Goal: Information Seeking & Learning: Learn about a topic

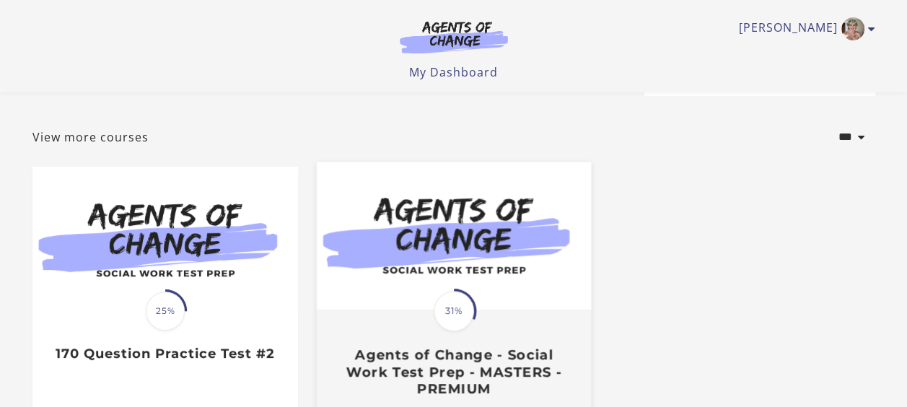
scroll to position [192, 0]
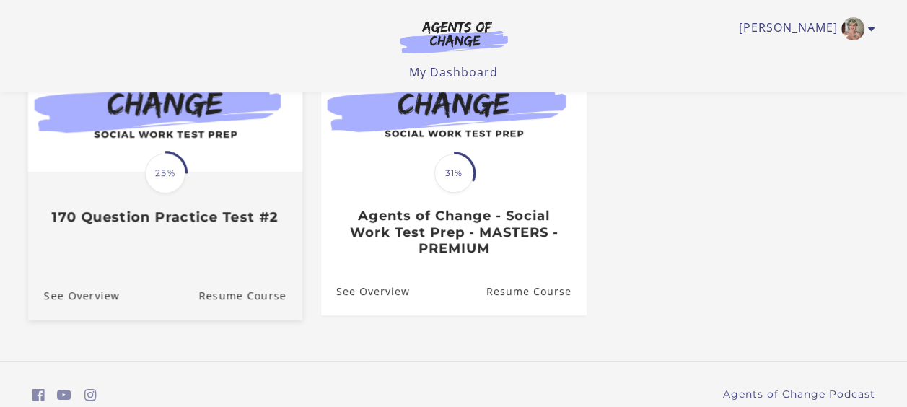
click at [185, 181] on span "25%" at bounding box center [165, 173] width 40 height 40
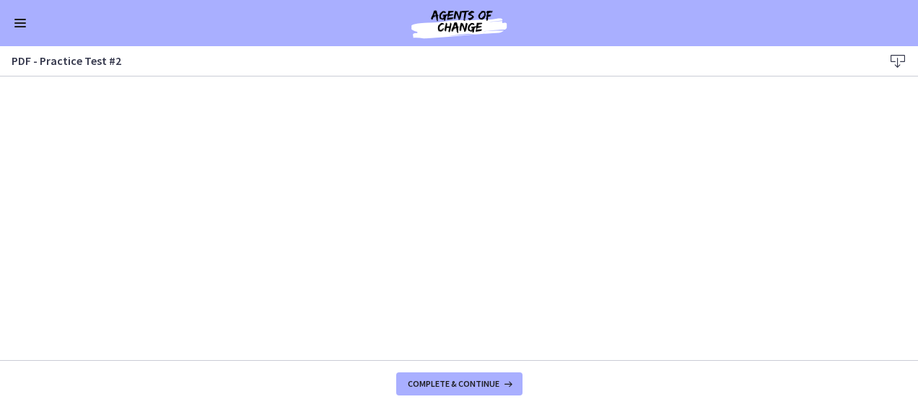
click at [8, 20] on div "Go to Dashboard" at bounding box center [459, 23] width 918 height 46
click at [17, 20] on button "Enable menu" at bounding box center [20, 22] width 17 height 17
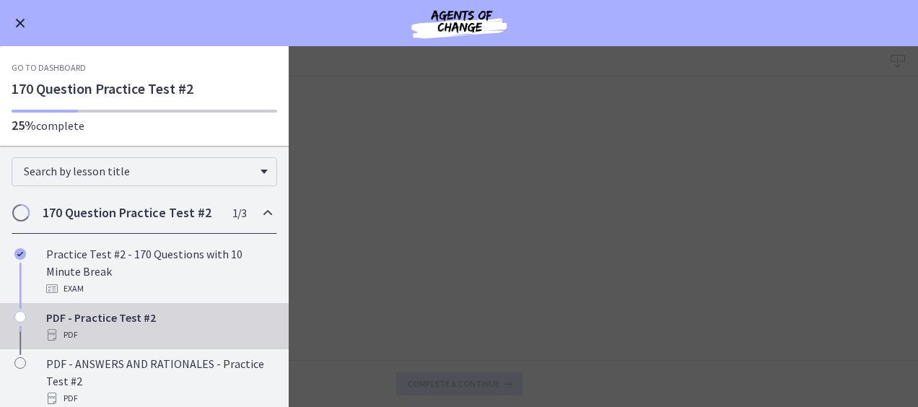
click at [51, 72] on link "Go to Dashboard" at bounding box center [49, 68] width 74 height 12
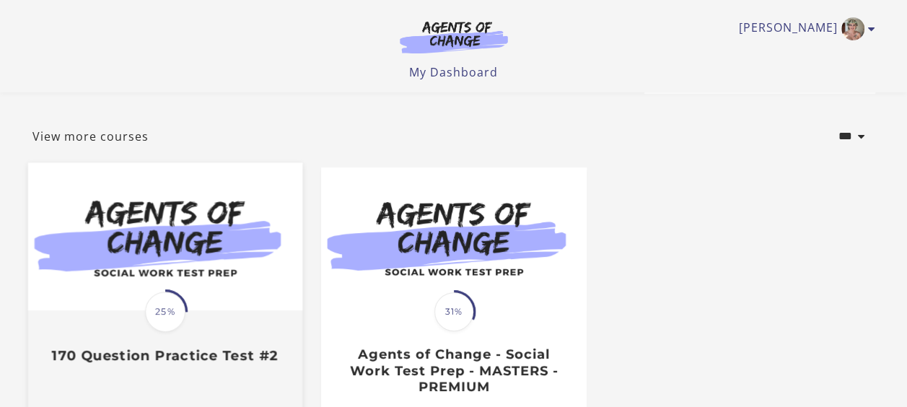
scroll to position [192, 0]
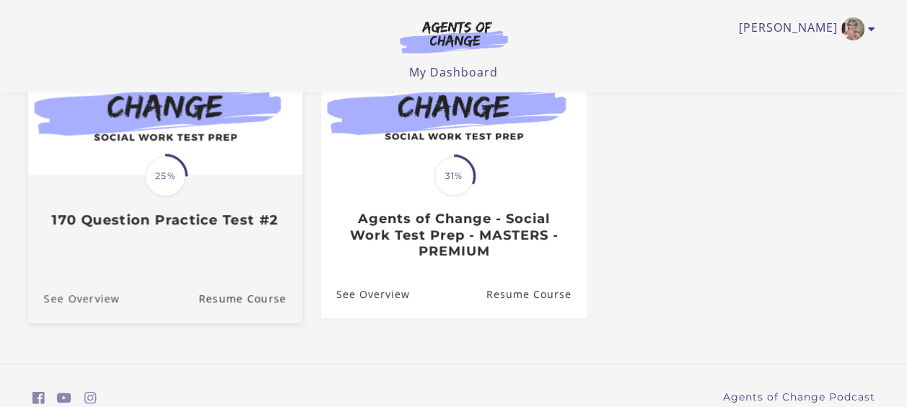
click at [87, 302] on link "See Overview" at bounding box center [73, 298] width 92 height 48
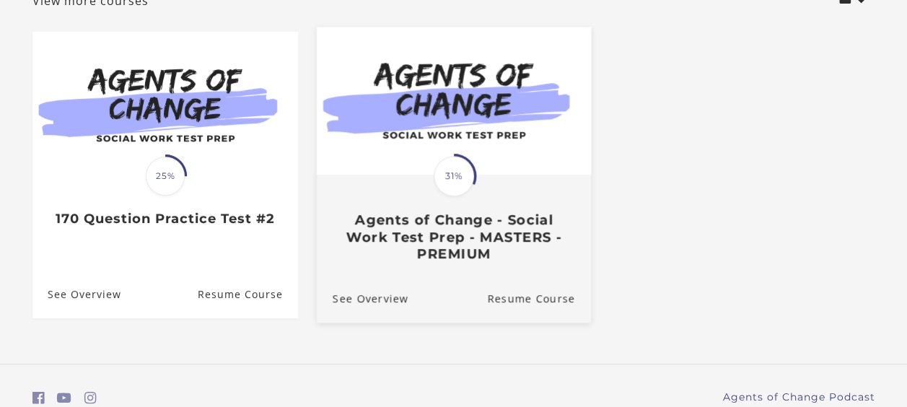
click at [469, 222] on h3 "Agents of Change - Social Work Test Prep - MASTERS - PREMIUM" at bounding box center [453, 236] width 242 height 51
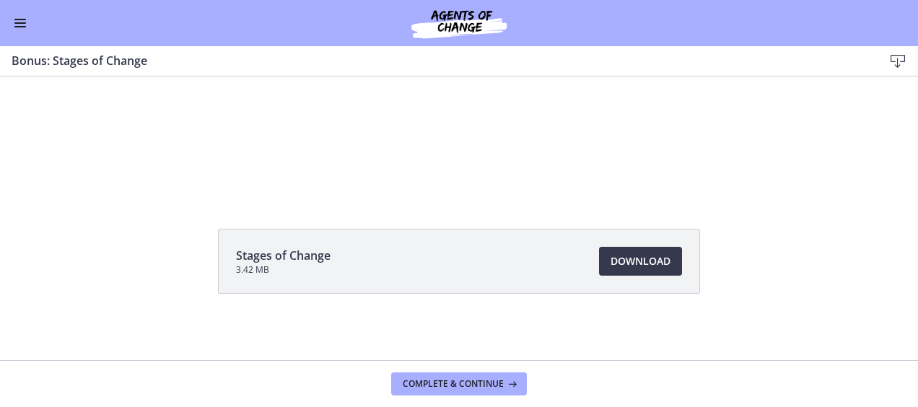
scroll to position [107, 0]
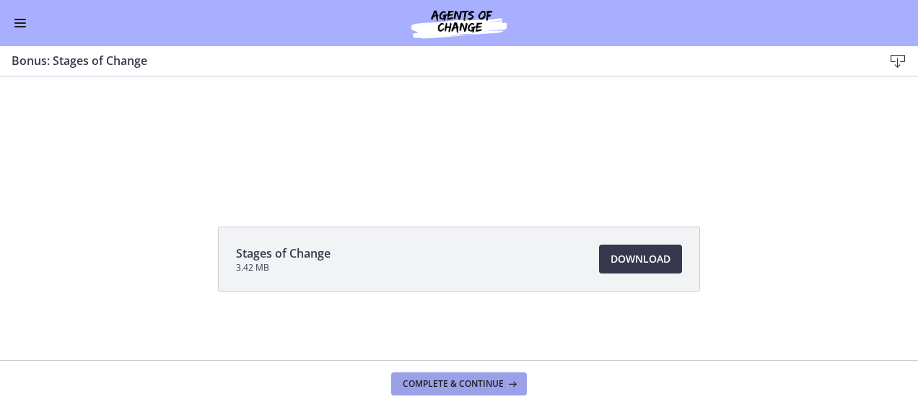
click at [470, 383] on span "Complete & continue" at bounding box center [453, 384] width 101 height 12
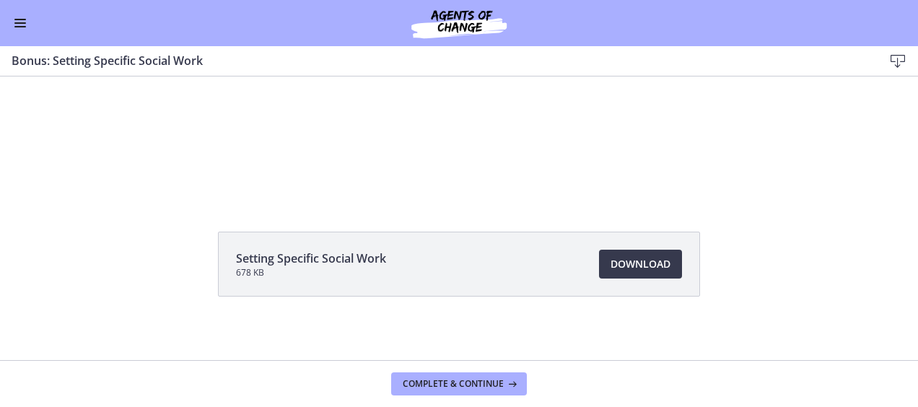
scroll to position [107, 0]
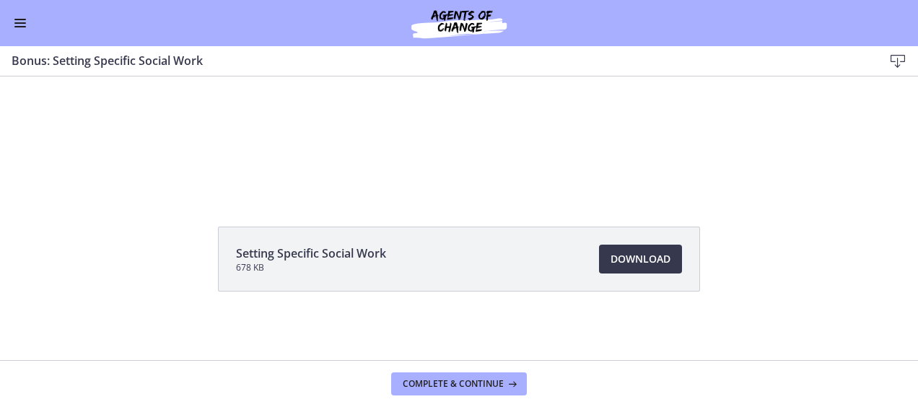
click at [17, 23] on span "Enable menu" at bounding box center [20, 22] width 12 height 1
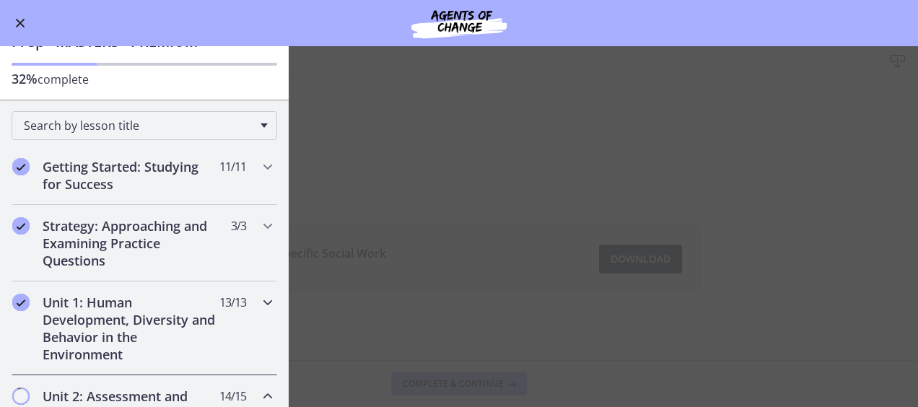
scroll to position [168, 0]
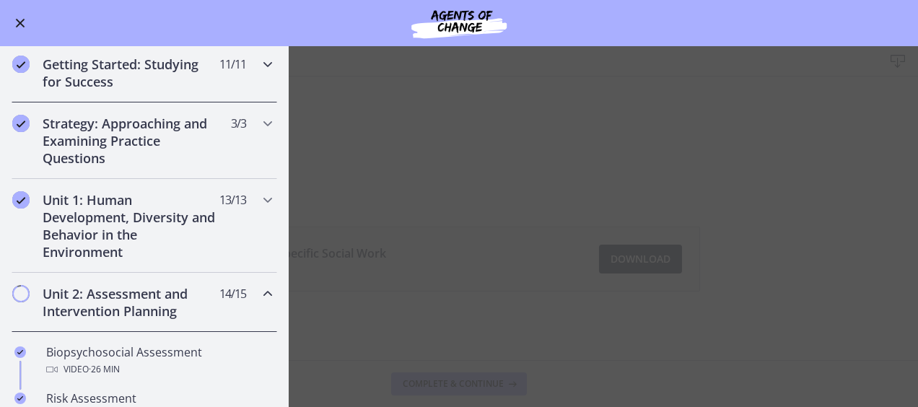
click at [84, 60] on h2 "Getting Started: Studying for Success" at bounding box center [131, 73] width 176 height 35
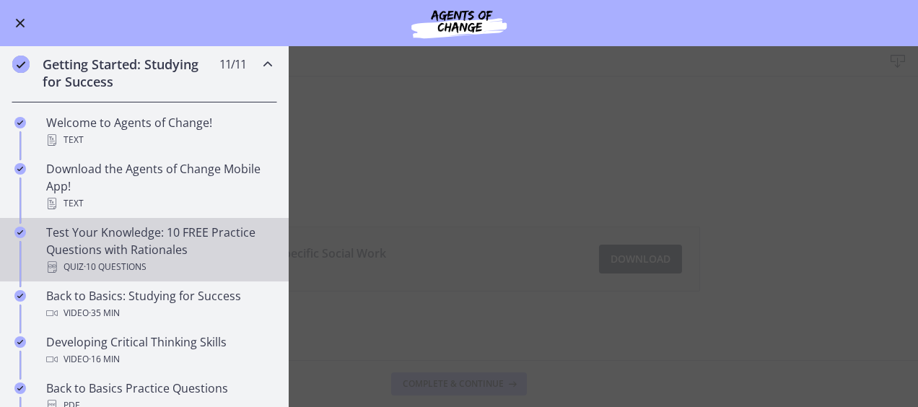
click at [154, 231] on div "Test Your Knowledge: 10 FREE Practice Questions with Rationales Quiz · 10 Quest…" at bounding box center [158, 250] width 225 height 52
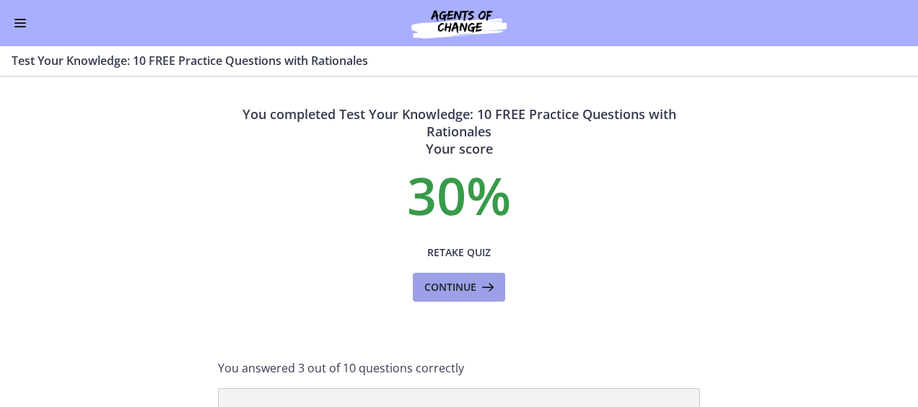
click at [469, 279] on span "Continue" at bounding box center [450, 287] width 52 height 17
click at [463, 261] on button "Retake Quiz" at bounding box center [459, 252] width 92 height 29
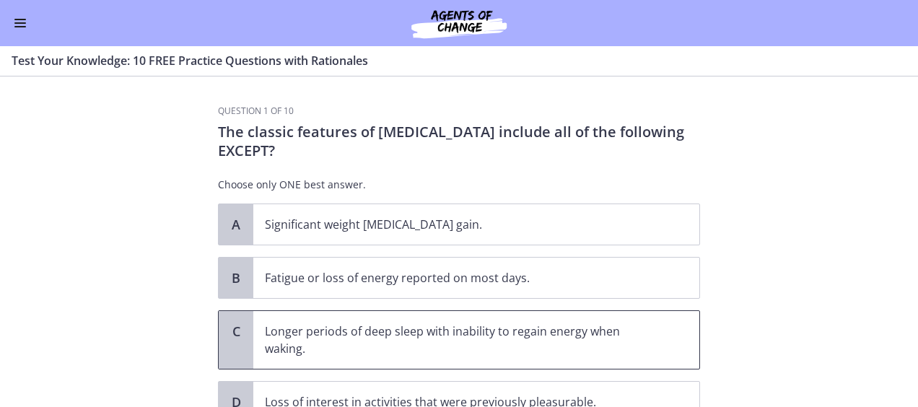
click at [375, 336] on p "Longer periods of deep sleep with inability to regain energy when waking." at bounding box center [462, 340] width 394 height 35
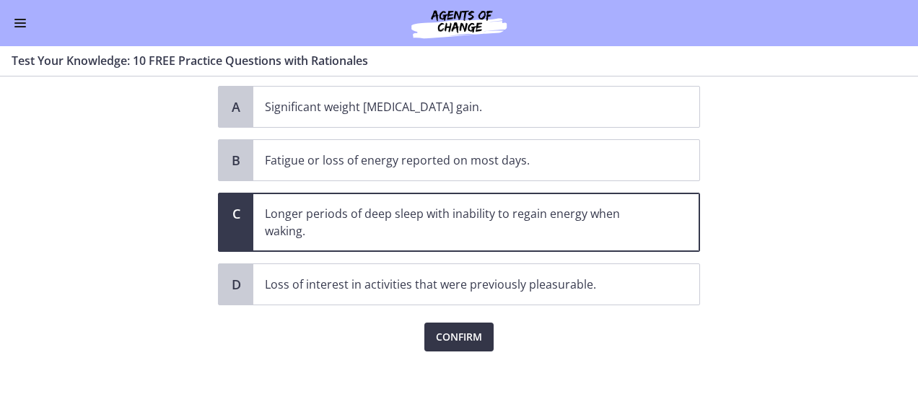
click at [447, 333] on span "Confirm" at bounding box center [459, 336] width 46 height 17
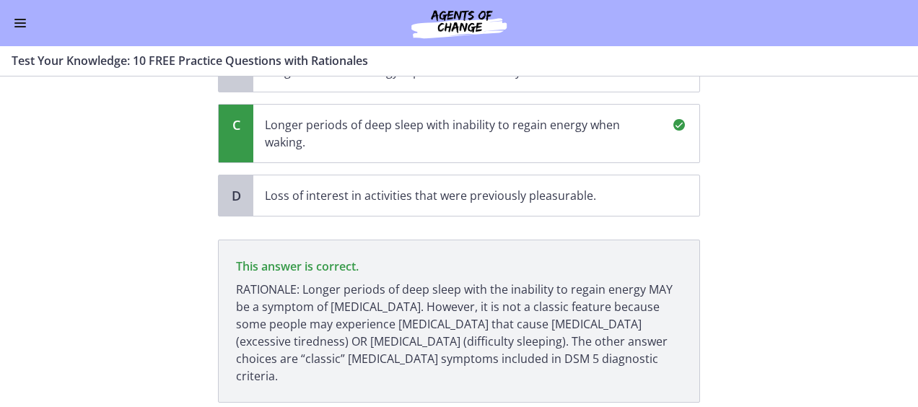
scroll to position [286, 0]
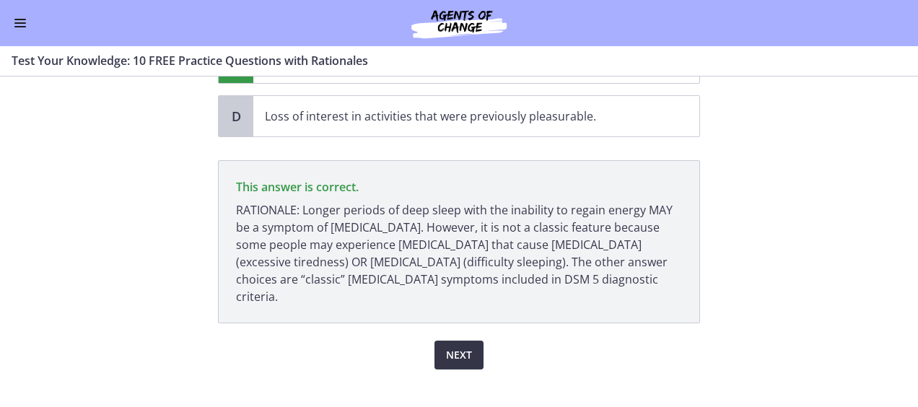
click at [446, 346] on span "Next" at bounding box center [459, 354] width 26 height 17
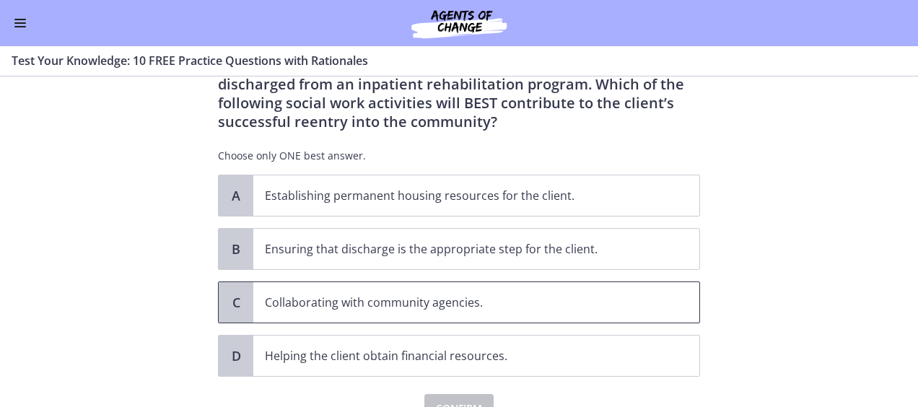
scroll to position [72, 0]
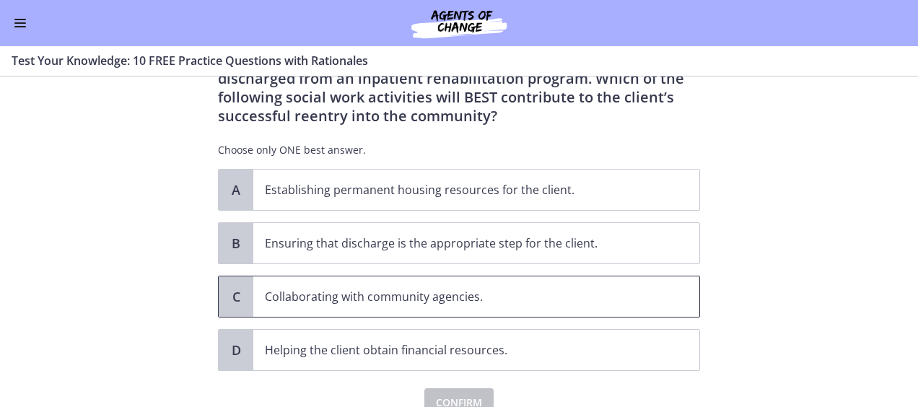
click at [448, 286] on span "Collaborating with community agencies." at bounding box center [476, 296] width 446 height 40
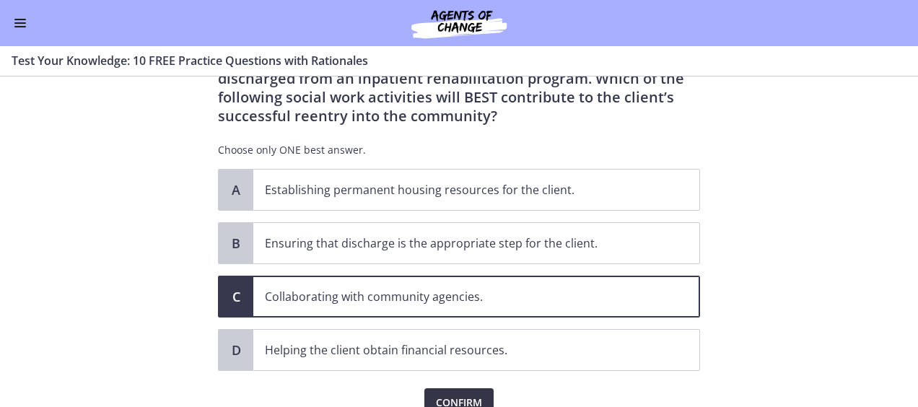
click at [463, 394] on span "Confirm" at bounding box center [459, 402] width 46 height 17
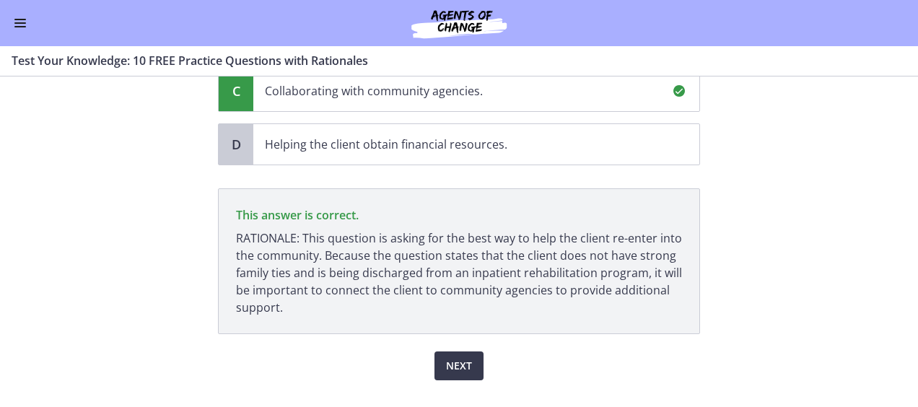
scroll to position [306, 0]
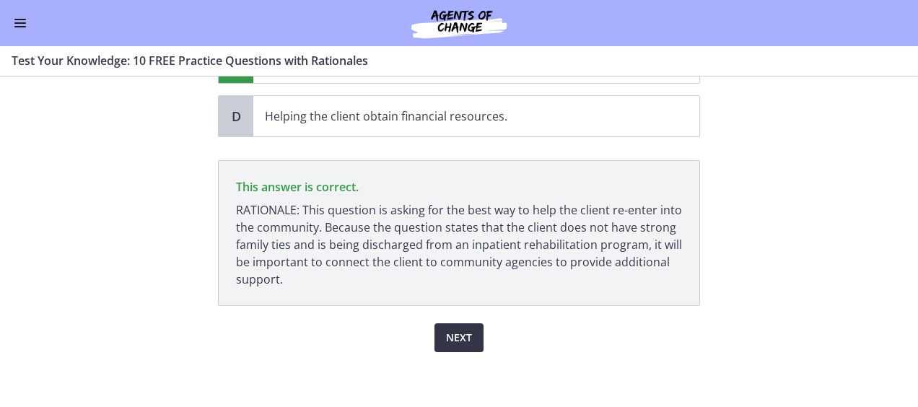
click at [473, 331] on button "Next" at bounding box center [458, 337] width 49 height 29
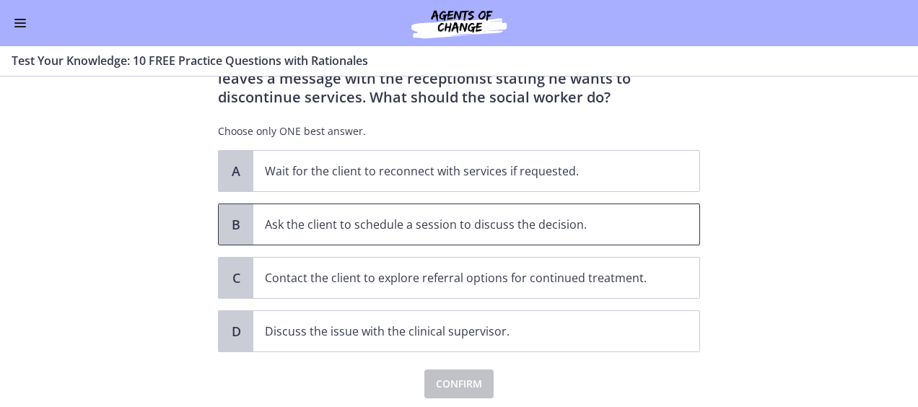
scroll to position [120, 0]
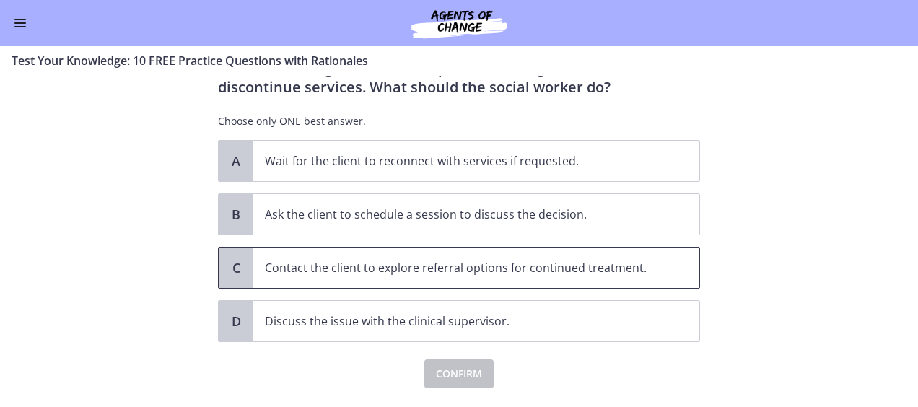
click at [466, 259] on p "Contact the client to explore referral options for continued treatment." at bounding box center [462, 267] width 394 height 17
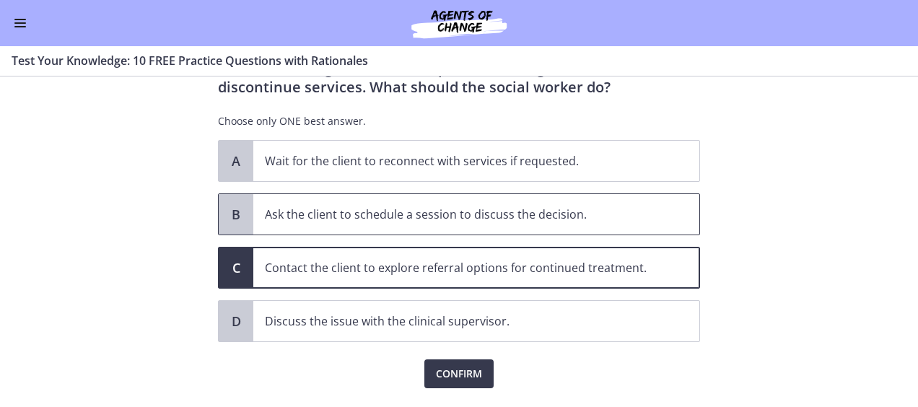
click at [475, 207] on p "Ask the client to schedule a session to discuss the decision." at bounding box center [462, 214] width 394 height 17
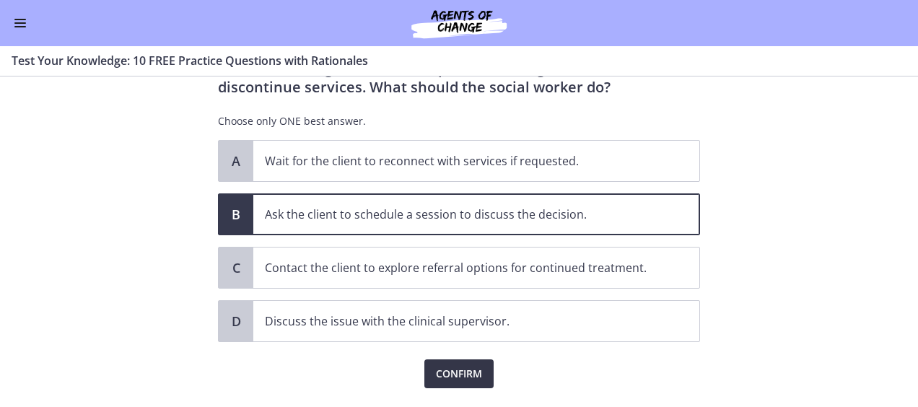
click at [471, 374] on span "Confirm" at bounding box center [459, 373] width 46 height 17
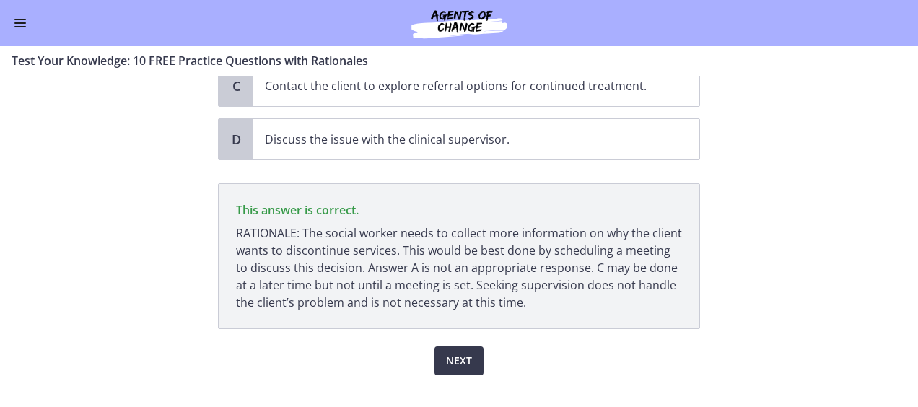
scroll to position [325, 0]
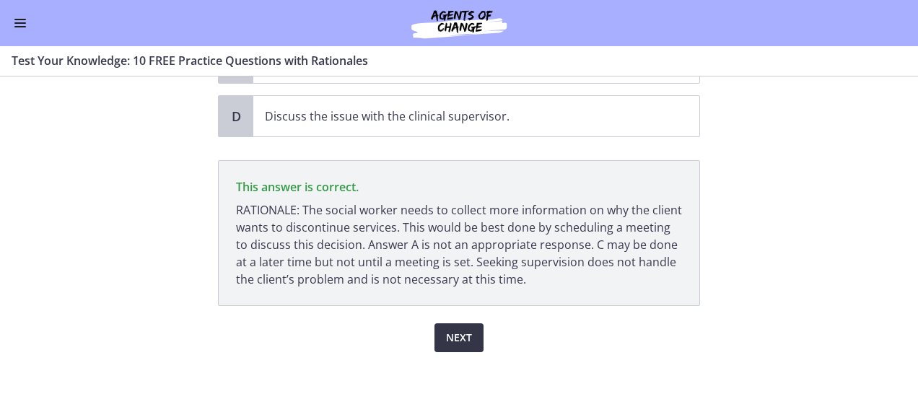
click at [449, 331] on span "Next" at bounding box center [459, 337] width 26 height 17
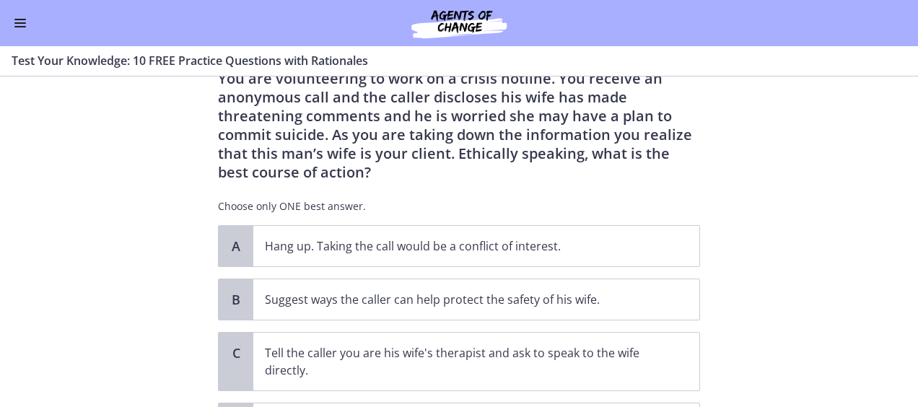
scroll to position [96, 0]
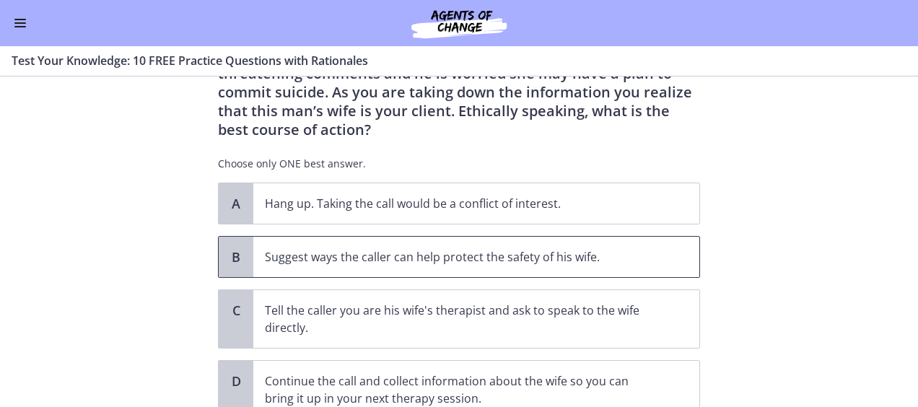
click at [456, 259] on p "Suggest ways the caller can help protect the safety of his wife." at bounding box center [462, 256] width 394 height 17
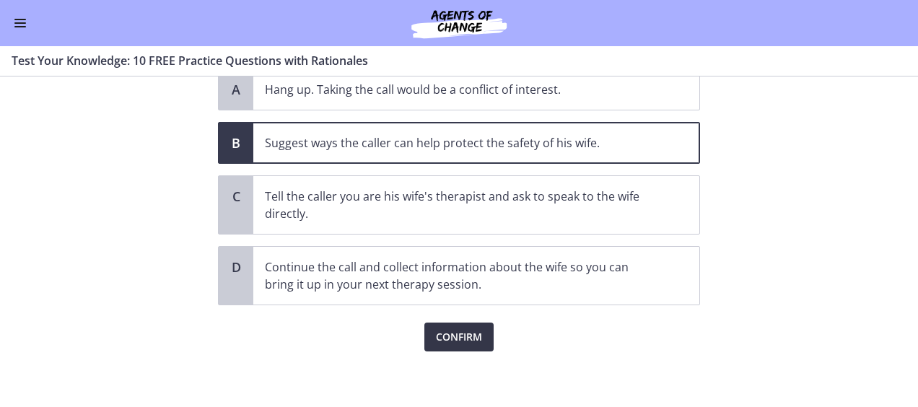
click at [462, 338] on span "Confirm" at bounding box center [459, 336] width 46 height 17
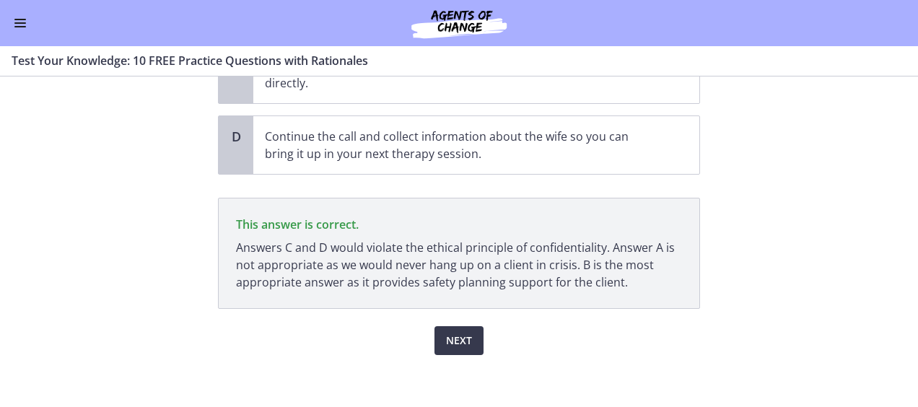
scroll to position [344, 0]
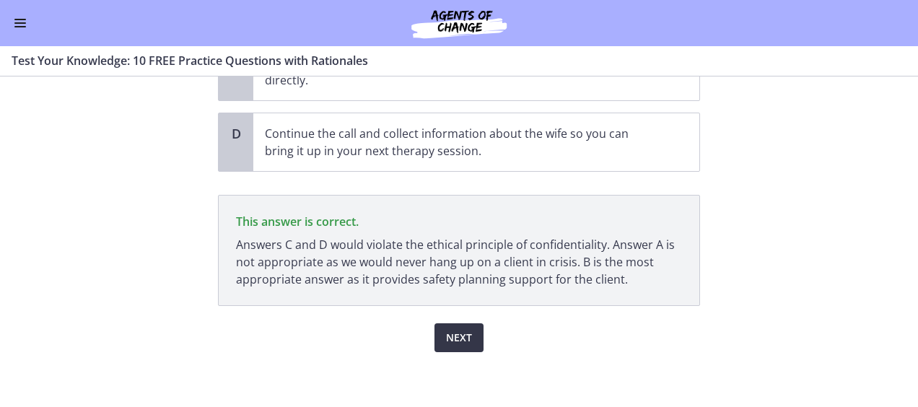
click at [446, 332] on span "Next" at bounding box center [459, 337] width 26 height 17
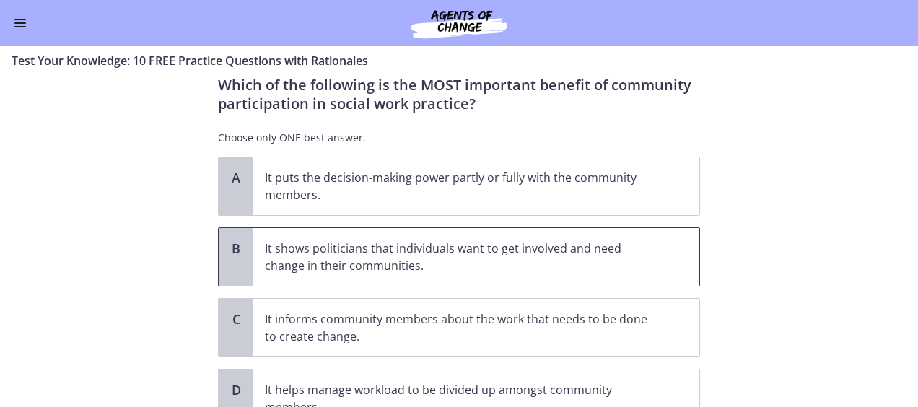
scroll to position [48, 0]
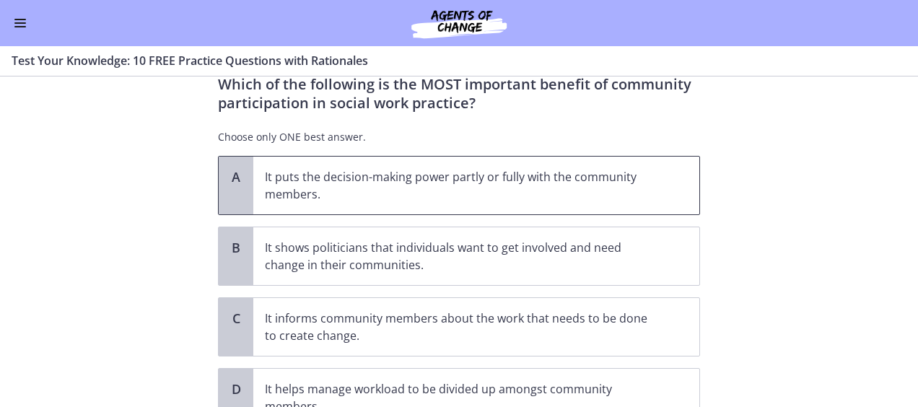
click at [439, 193] on p "It puts the decision-making power partly or fully with the community members." at bounding box center [462, 185] width 394 height 35
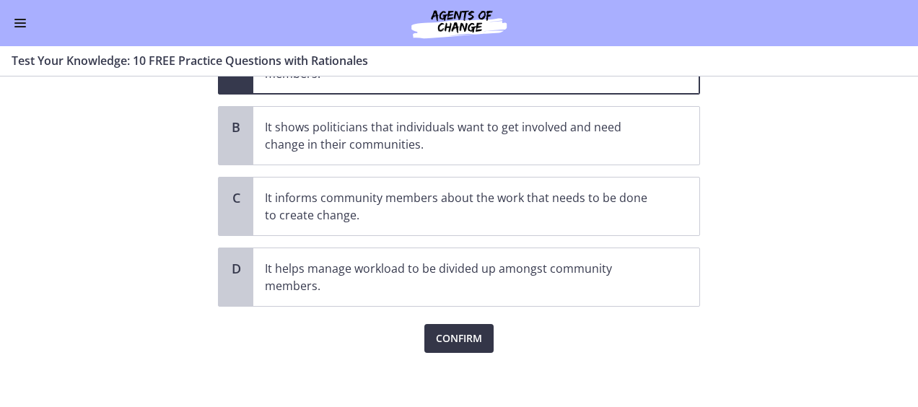
click at [445, 331] on span "Confirm" at bounding box center [459, 338] width 46 height 17
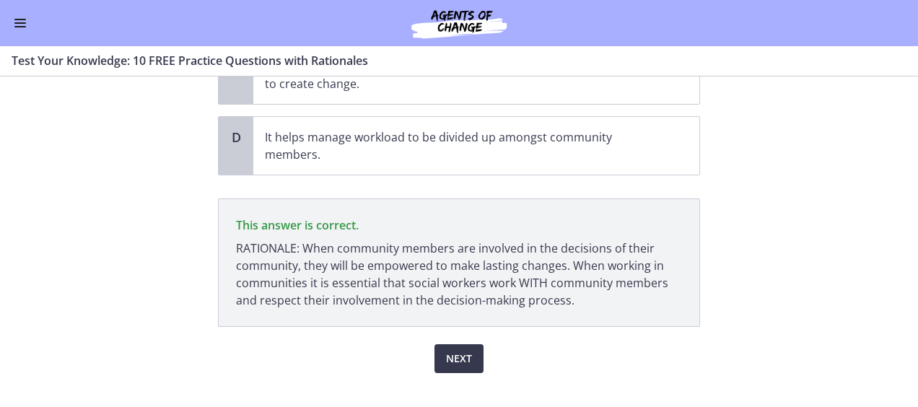
scroll to position [320, 0]
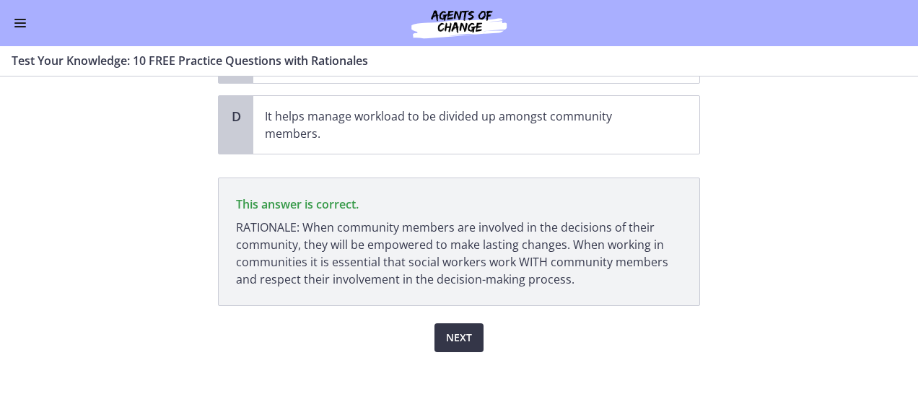
click at [460, 332] on span "Next" at bounding box center [459, 337] width 26 height 17
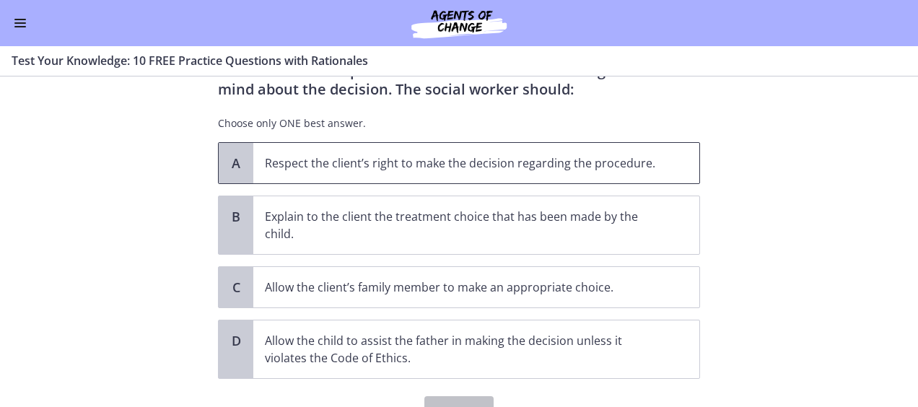
scroll to position [120, 0]
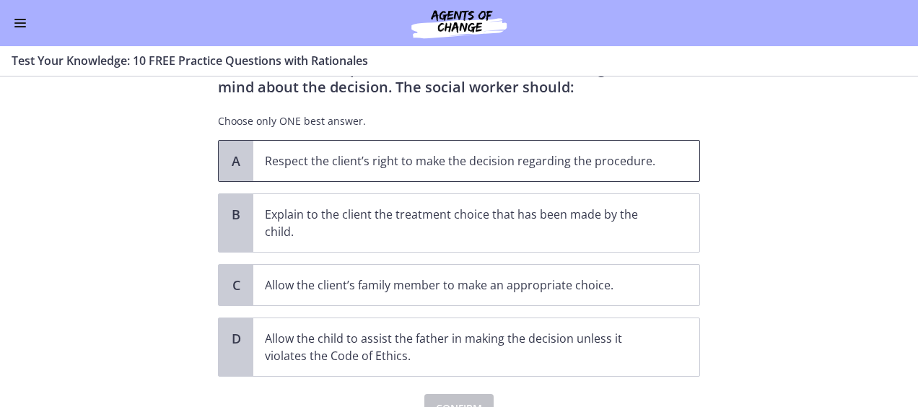
click at [442, 162] on p "Respect the client’s right to make the decision regarding the procedure." at bounding box center [462, 160] width 394 height 17
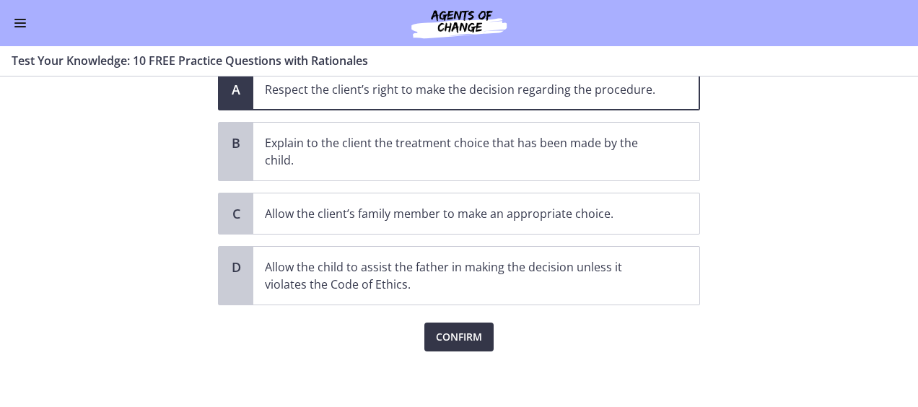
click at [459, 345] on button "Confirm" at bounding box center [458, 337] width 69 height 29
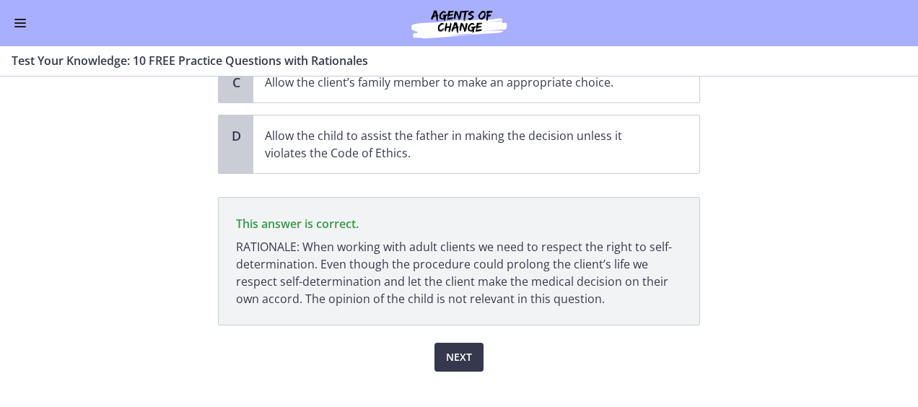
scroll to position [342, 0]
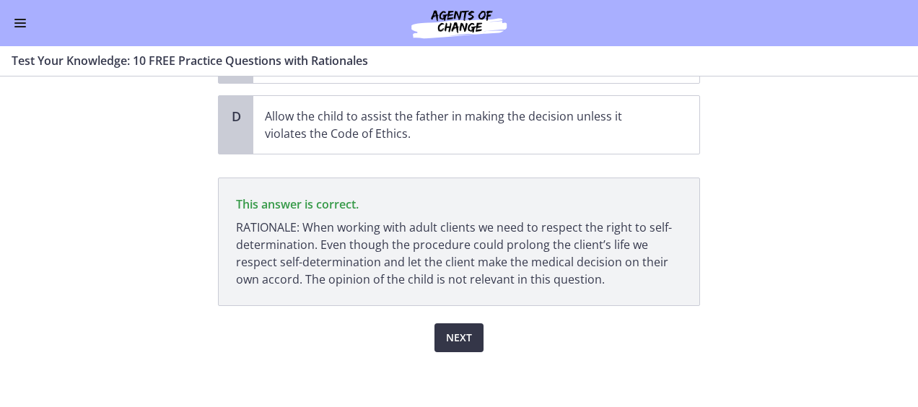
click at [468, 328] on button "Next" at bounding box center [458, 337] width 49 height 29
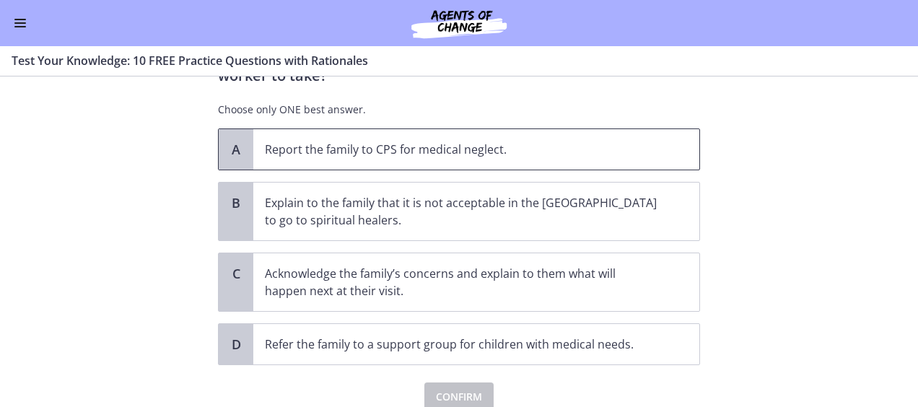
scroll to position [192, 0]
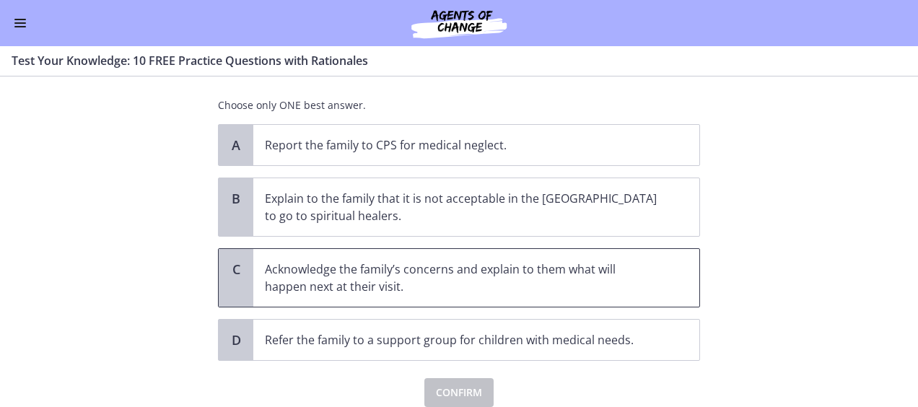
click at [460, 261] on p "Acknowledge the family’s concerns and explain to them what will happen next at …" at bounding box center [462, 278] width 394 height 35
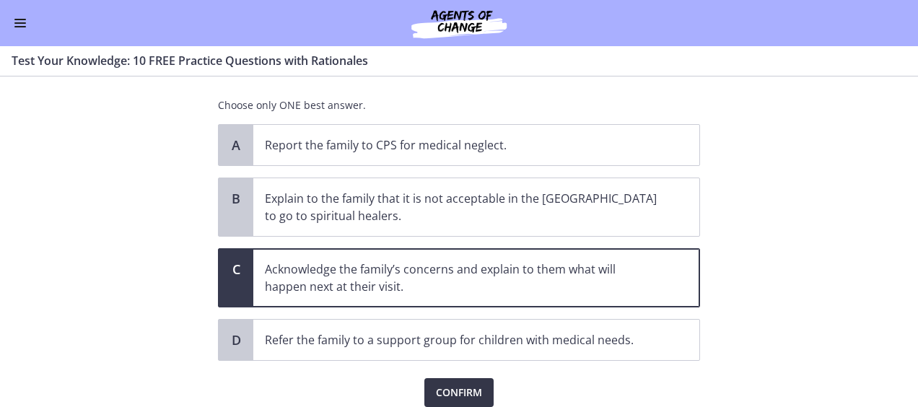
click at [465, 384] on span "Confirm" at bounding box center [459, 392] width 46 height 17
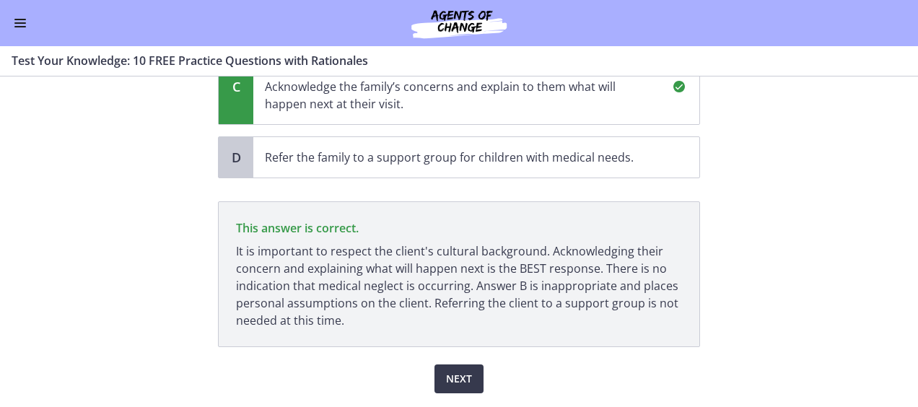
scroll to position [397, 0]
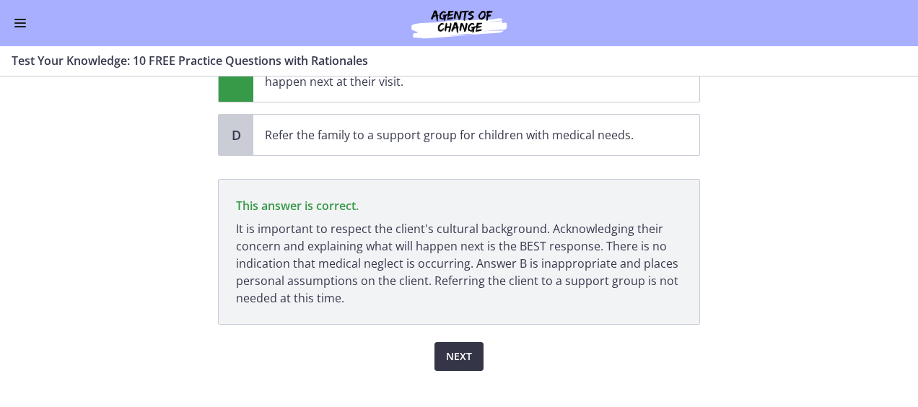
click at [450, 348] on span "Next" at bounding box center [459, 356] width 26 height 17
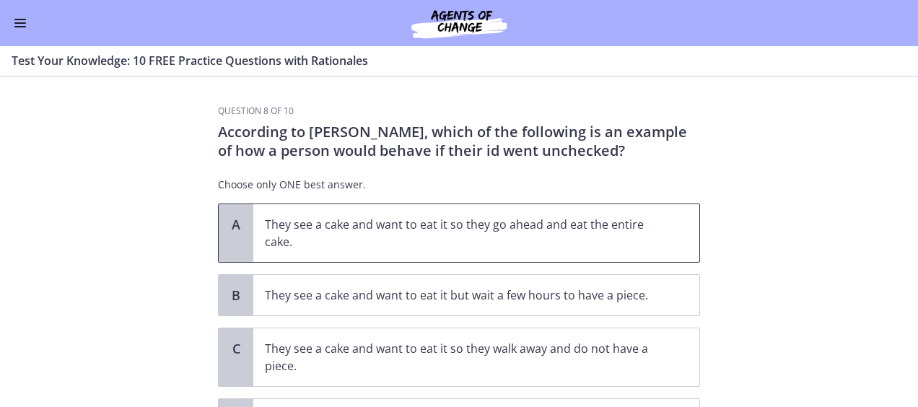
click at [464, 220] on p "They see a cake and want to eat it so they go ahead and eat the entire cake." at bounding box center [462, 233] width 394 height 35
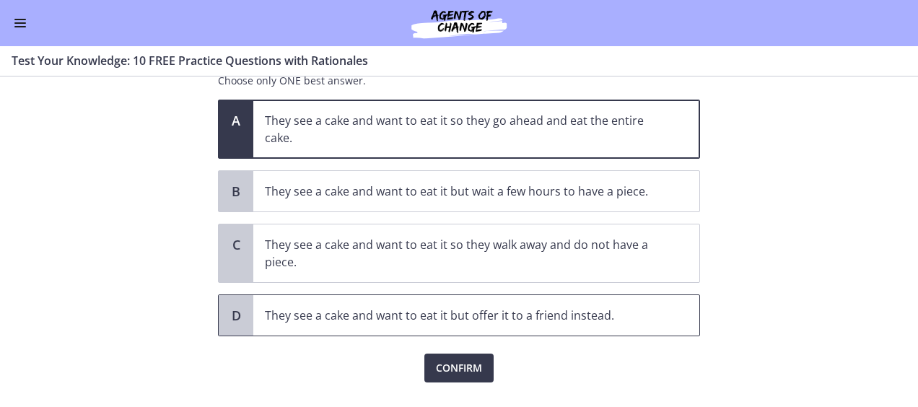
scroll to position [135, 0]
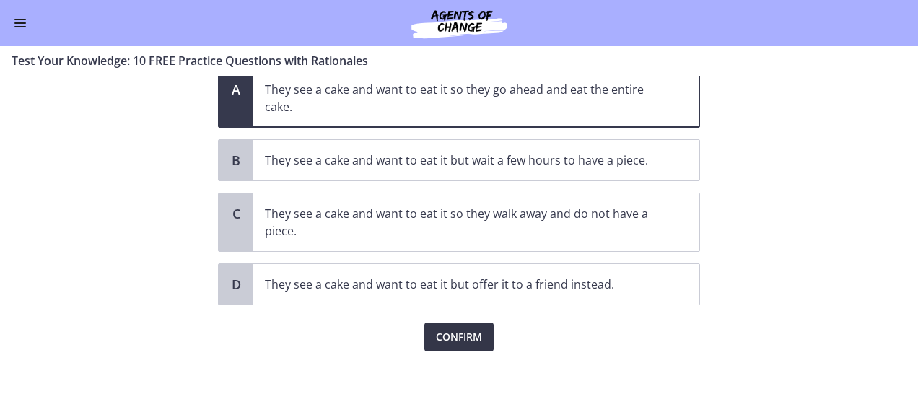
click at [458, 334] on span "Confirm" at bounding box center [459, 336] width 46 height 17
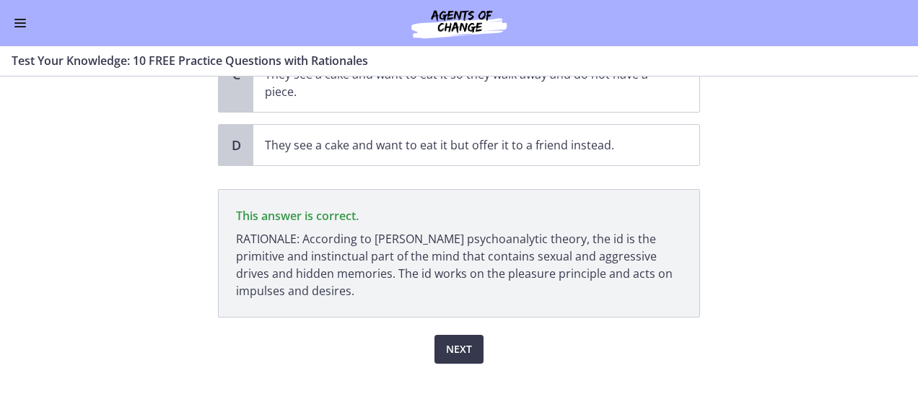
scroll to position [286, 0]
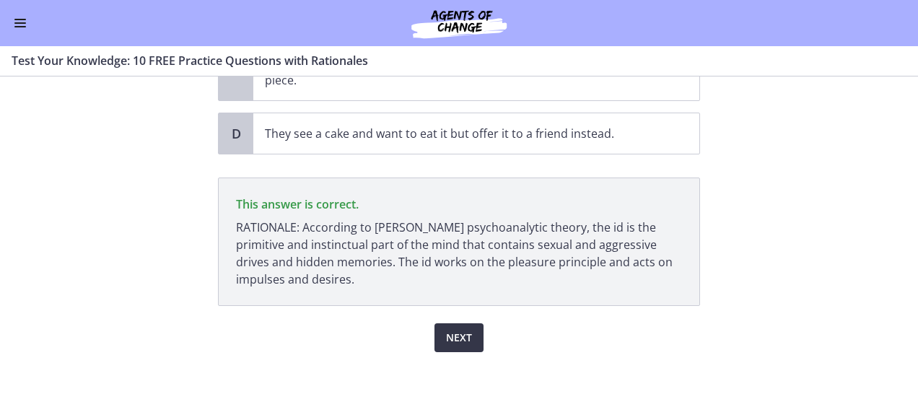
click at [460, 325] on button "Next" at bounding box center [458, 337] width 49 height 29
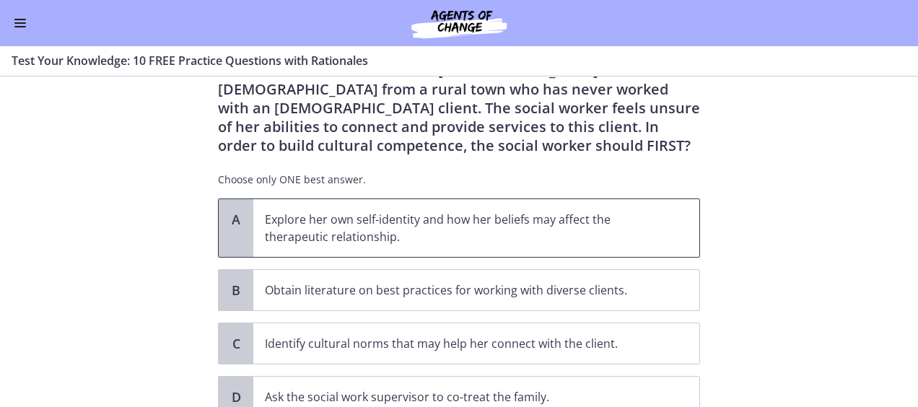
scroll to position [120, 0]
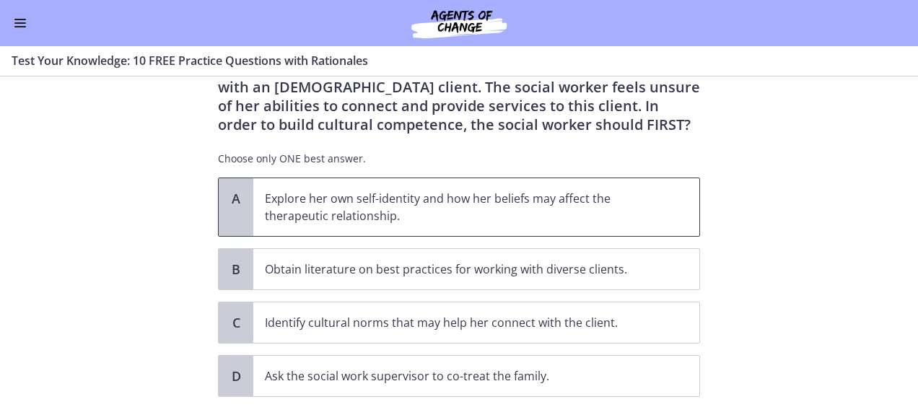
click at [524, 209] on p "Explore her own self-identity and how her beliefs may affect the therapeutic re…" at bounding box center [462, 207] width 394 height 35
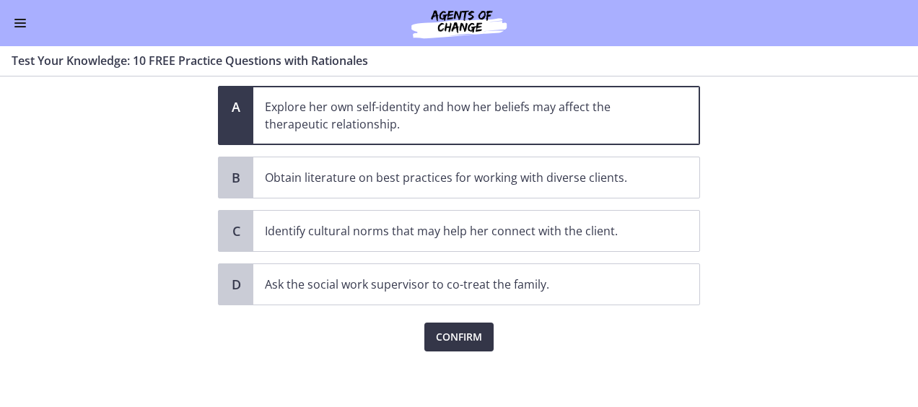
click at [455, 344] on button "Confirm" at bounding box center [458, 337] width 69 height 29
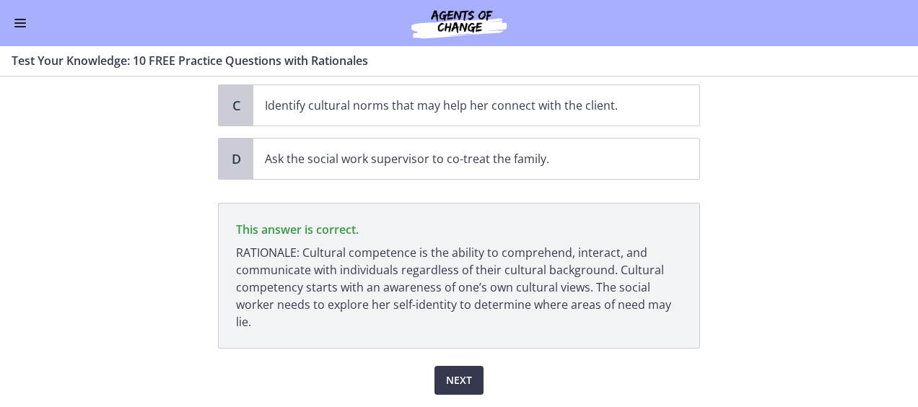
scroll to position [380, 0]
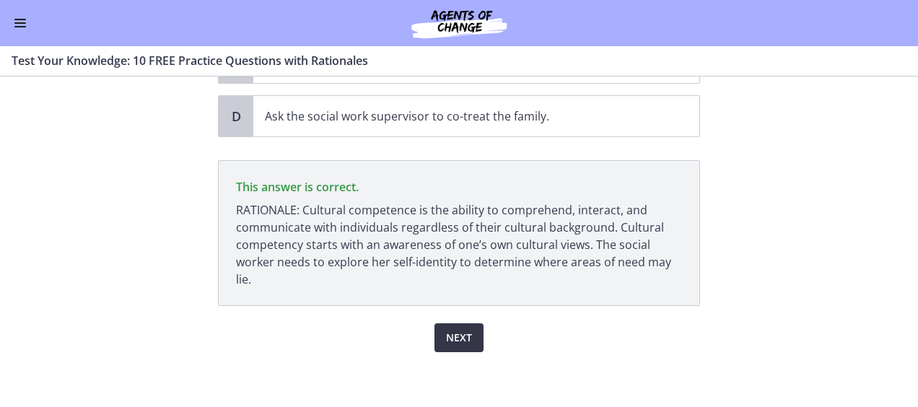
click at [457, 337] on span "Next" at bounding box center [459, 337] width 26 height 17
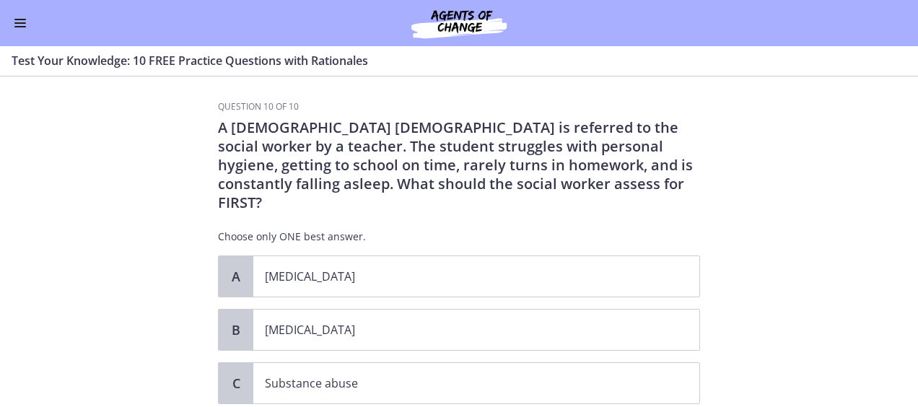
scroll to position [0, 0]
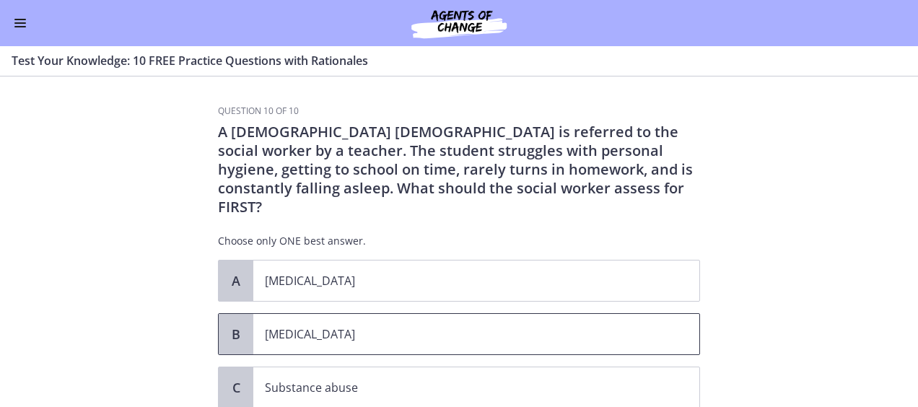
click at [309, 325] on p "[MEDICAL_DATA]" at bounding box center [462, 333] width 394 height 17
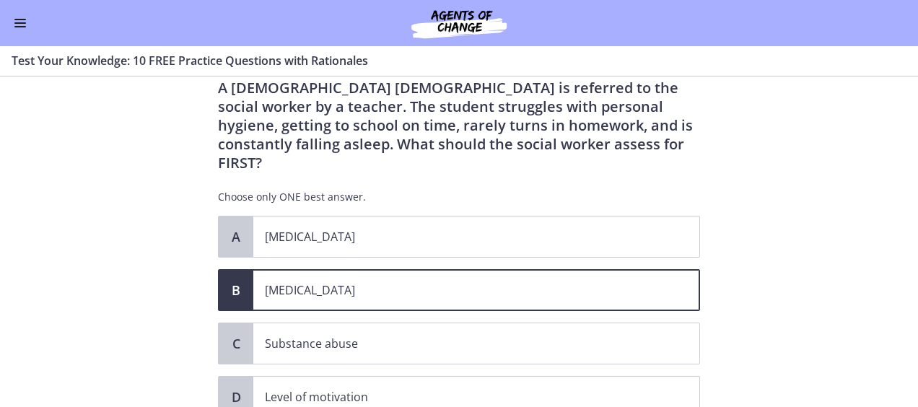
scroll to position [120, 0]
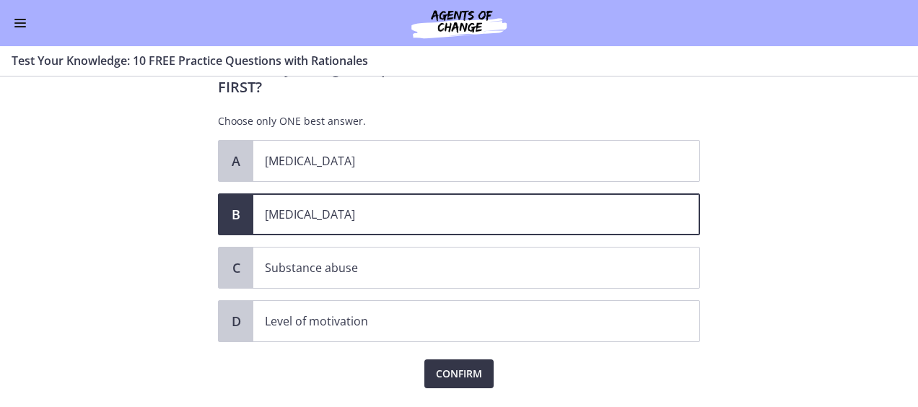
click at [453, 365] on span "Confirm" at bounding box center [459, 373] width 46 height 17
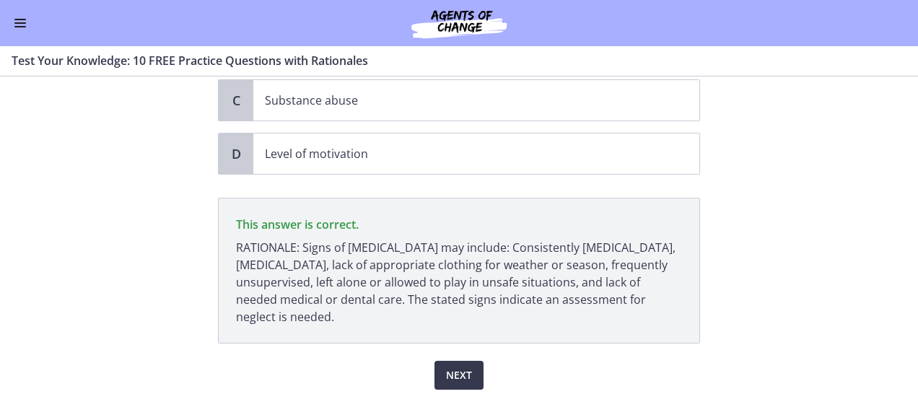
scroll to position [306, 0]
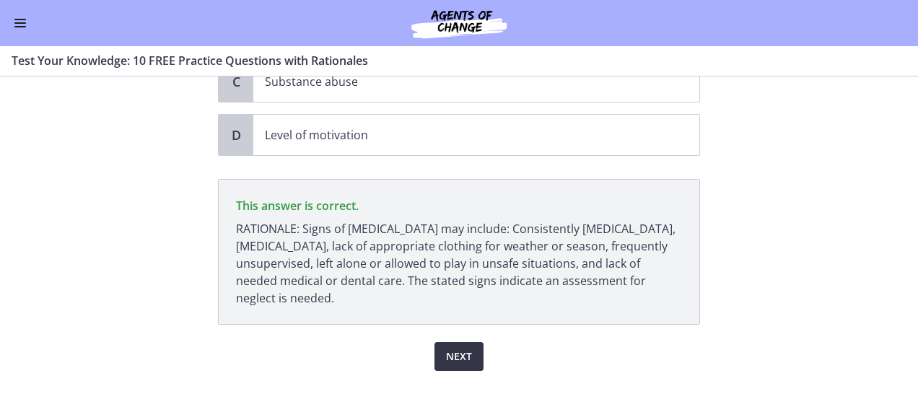
click at [458, 348] on span "Next" at bounding box center [459, 356] width 26 height 17
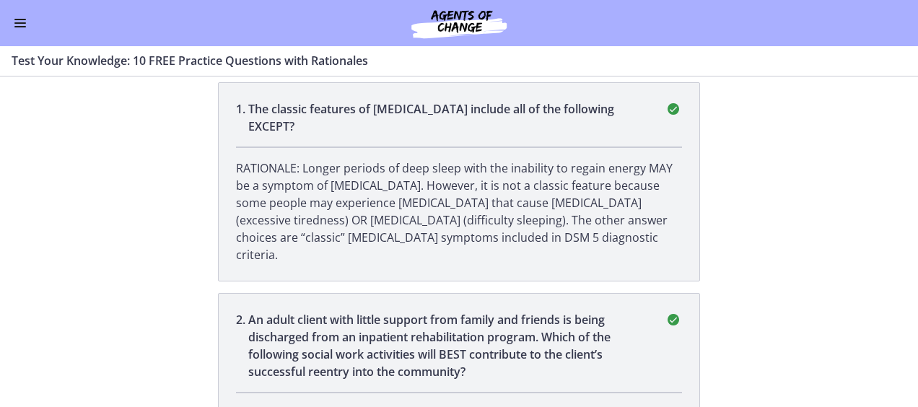
scroll to position [0, 0]
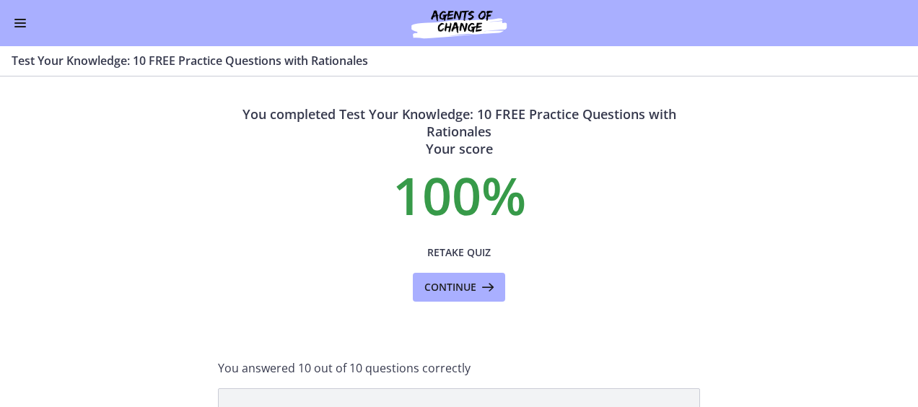
click at [10, 19] on div "Go to Dashboard" at bounding box center [459, 23] width 918 height 46
click at [27, 23] on button "Enable menu" at bounding box center [20, 22] width 17 height 17
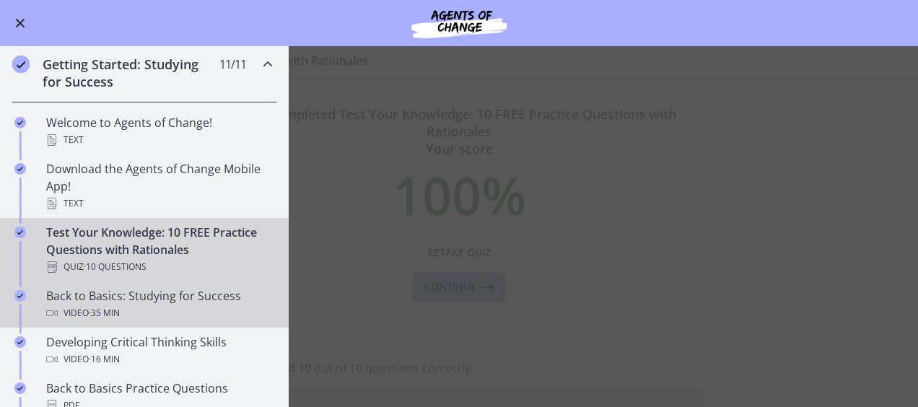
click at [190, 300] on div "Back to Basics: Studying for Success Video · 35 min" at bounding box center [158, 304] width 225 height 35
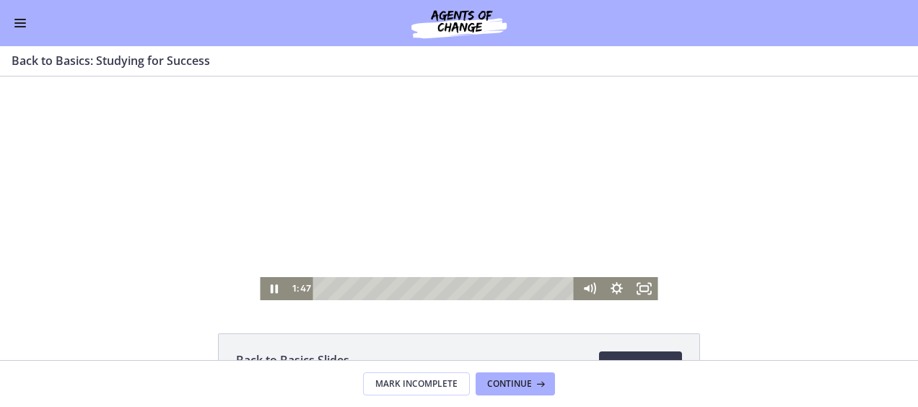
click at [400, 237] on div at bounding box center [459, 189] width 398 height 224
